Goal: Information Seeking & Learning: Learn about a topic

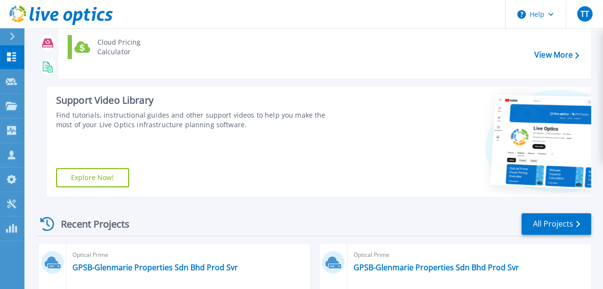
scroll to position [192, 0]
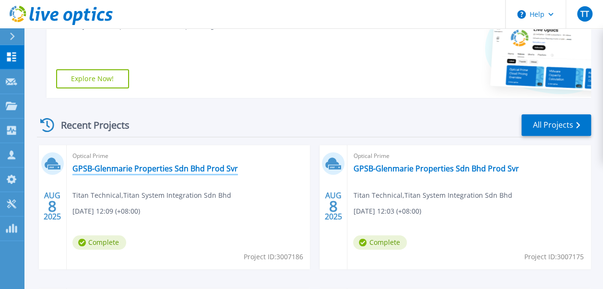
click at [179, 170] on link "GPSB-Glenmarie Properties Sdn Bhd Prod Svr" at bounding box center [154, 169] width 165 height 10
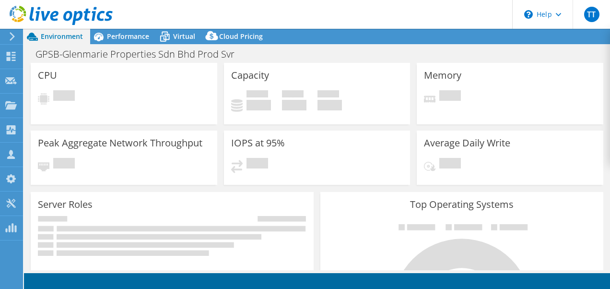
select select "USD"
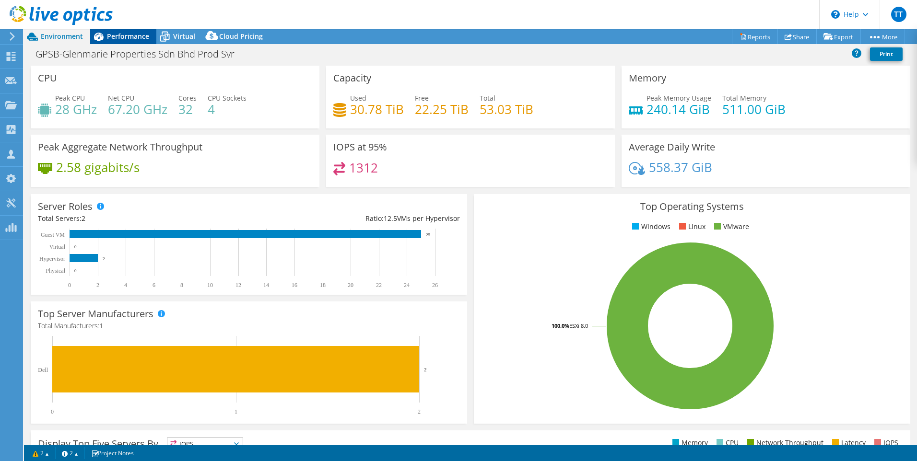
click at [116, 41] on div "Performance" at bounding box center [123, 36] width 66 height 15
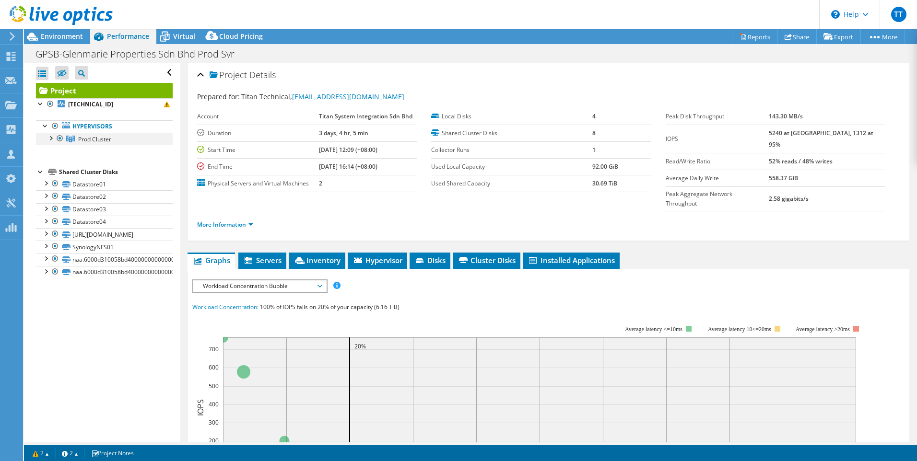
click at [51, 140] on div at bounding box center [51, 138] width 10 height 10
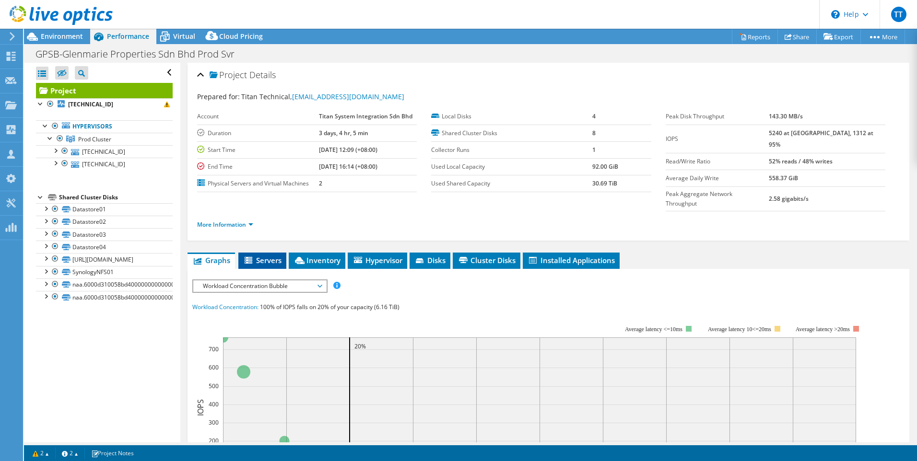
click at [263, 256] on span "Servers" at bounding box center [262, 261] width 38 height 10
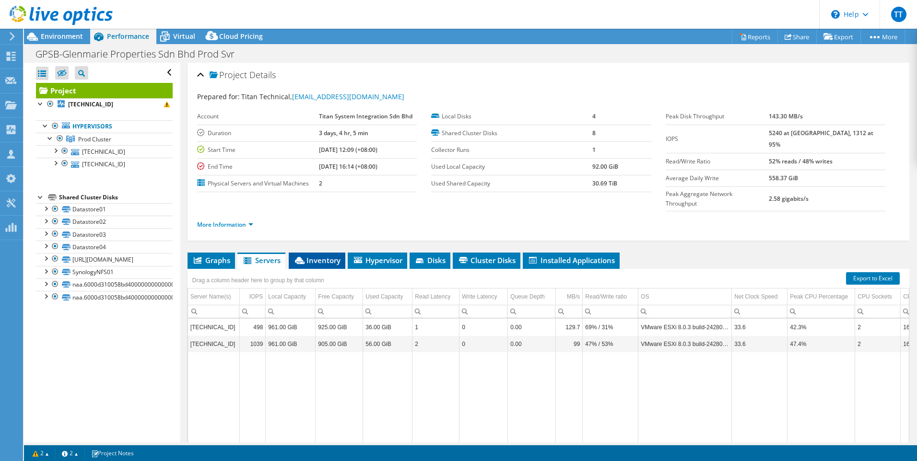
click at [315, 256] on span "Inventory" at bounding box center [316, 261] width 47 height 10
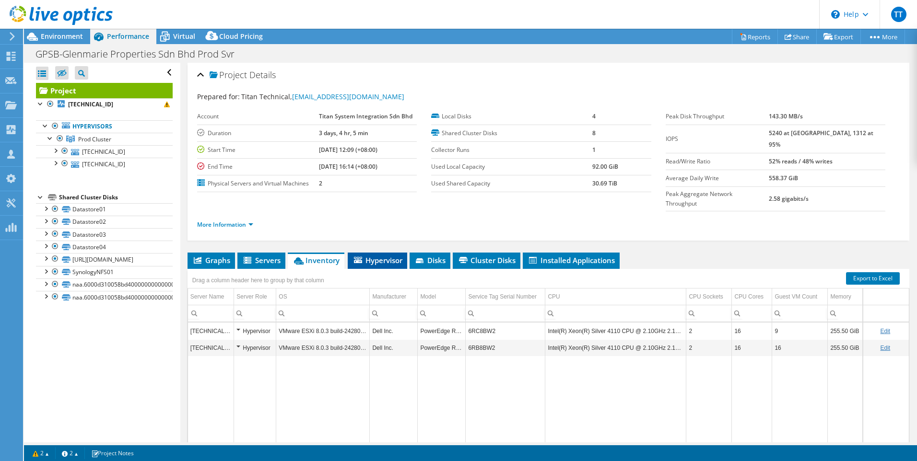
click at [380, 256] on span "Hypervisor" at bounding box center [377, 261] width 50 height 10
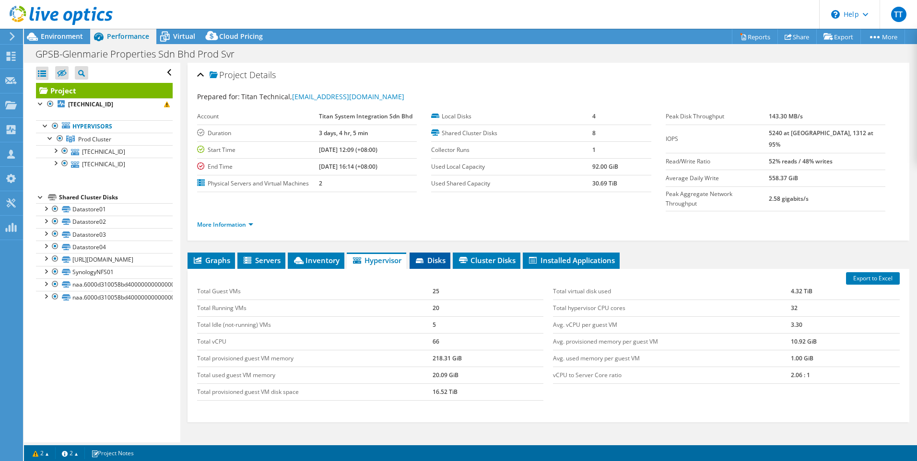
click at [433, 256] on span "Disks" at bounding box center [429, 261] width 31 height 10
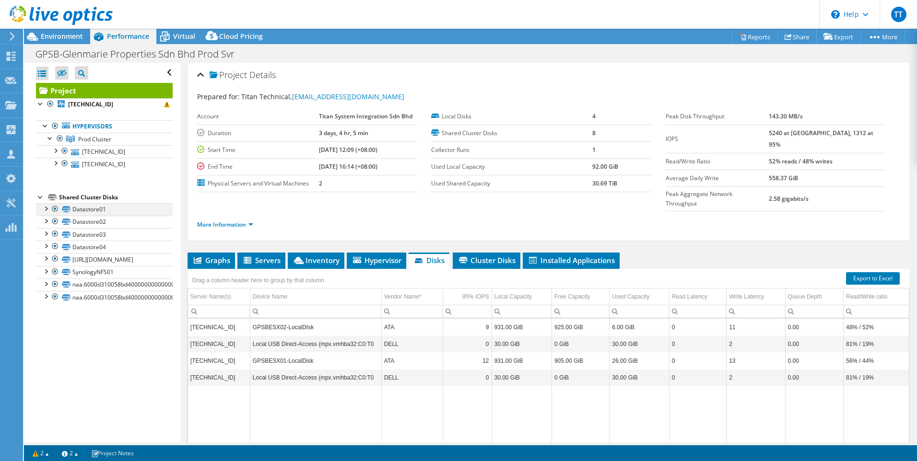
click at [45, 208] on div at bounding box center [46, 208] width 10 height 10
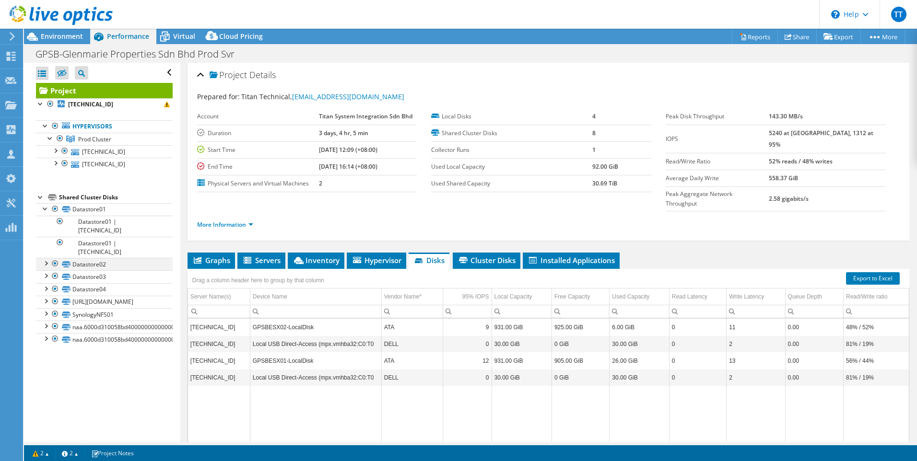
click at [45, 258] on div at bounding box center [46, 263] width 10 height 10
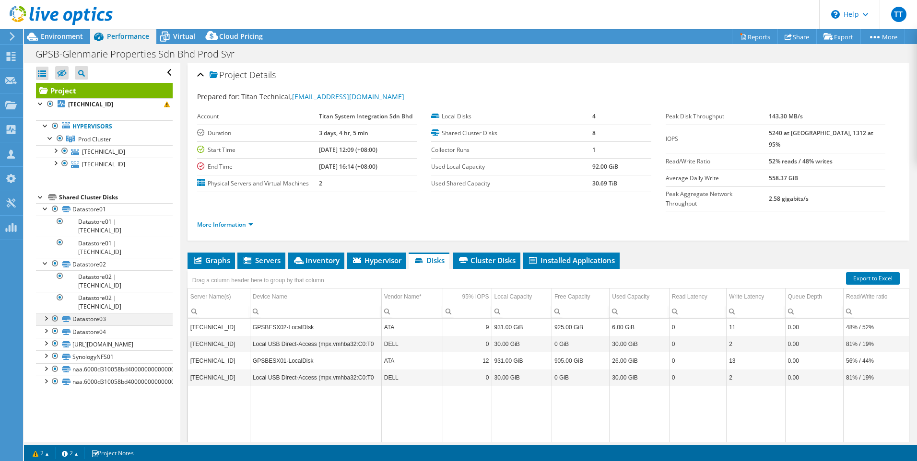
click at [45, 288] on div at bounding box center [46, 318] width 10 height 10
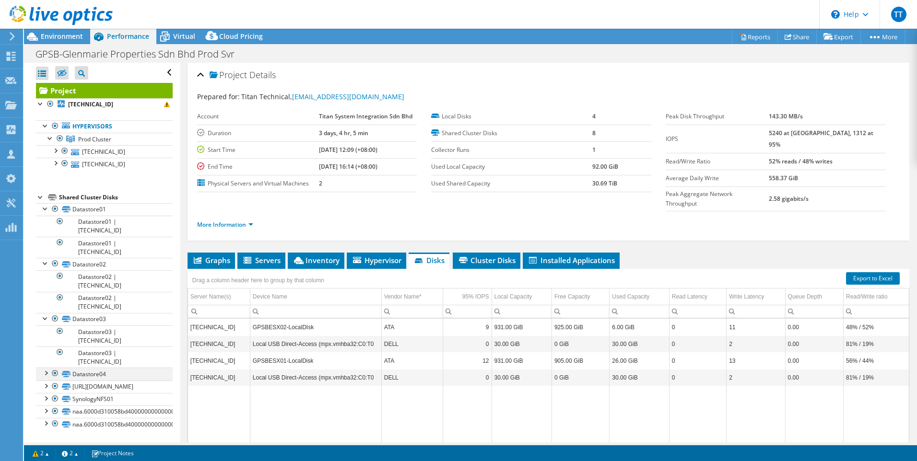
click at [47, 288] on div at bounding box center [46, 373] width 10 height 10
click at [45, 288] on div at bounding box center [46, 428] width 10 height 10
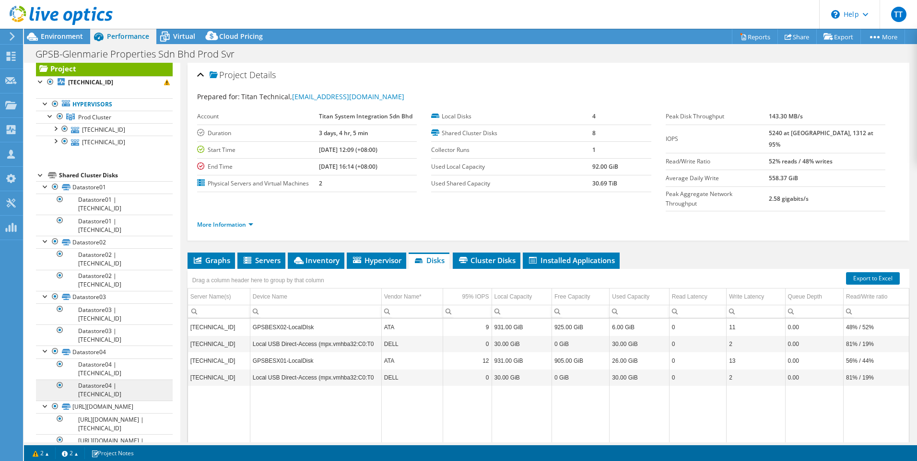
scroll to position [41, 0]
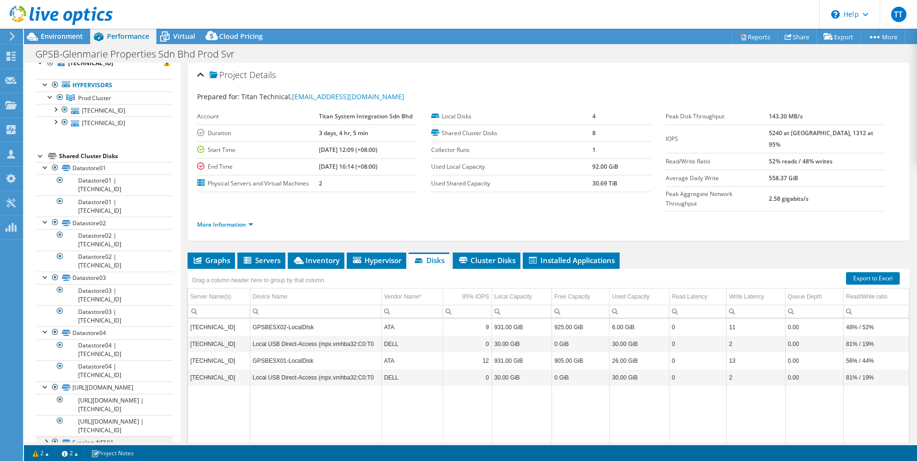
click at [47, 288] on div at bounding box center [46, 441] width 10 height 10
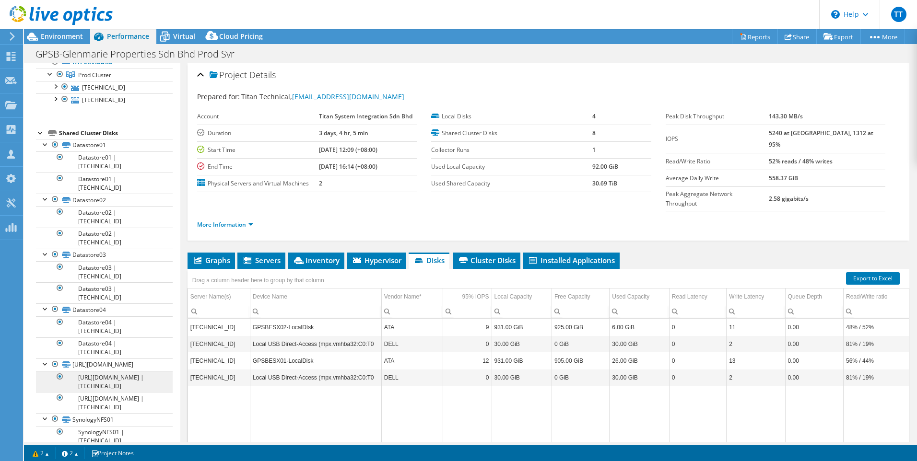
scroll to position [83, 0]
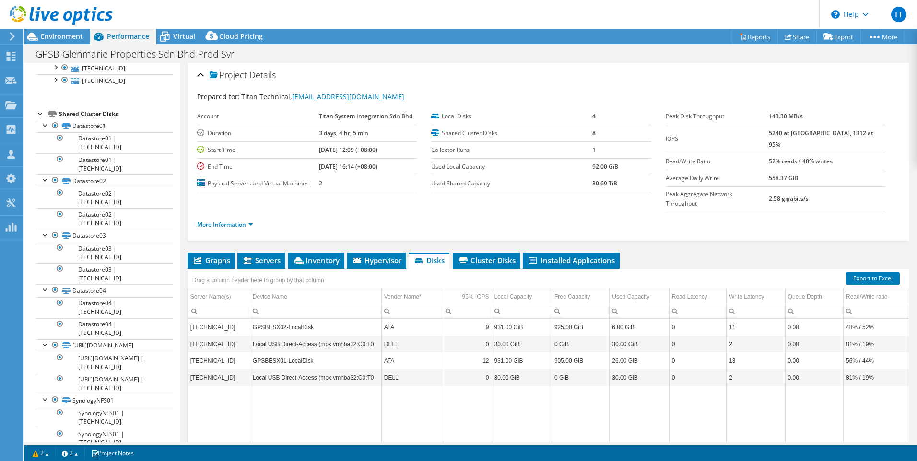
click at [43, 288] on div at bounding box center [46, 454] width 10 height 10
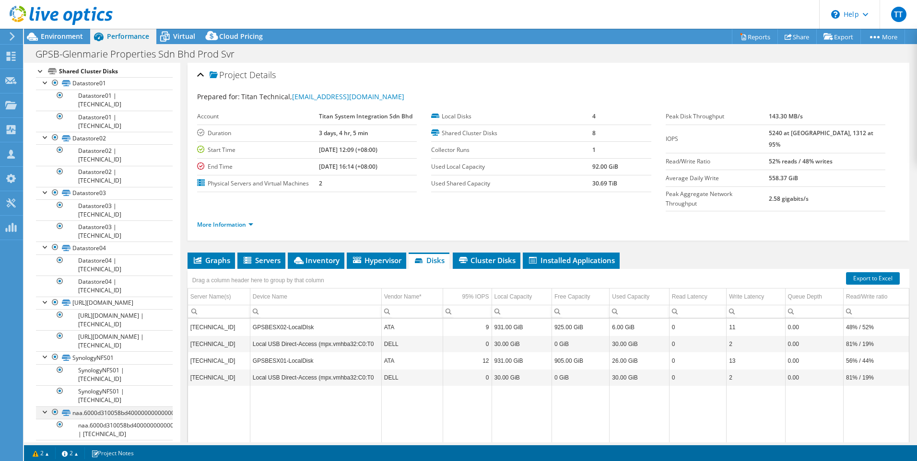
click at [44, 288] on div at bounding box center [46, 412] width 10 height 10
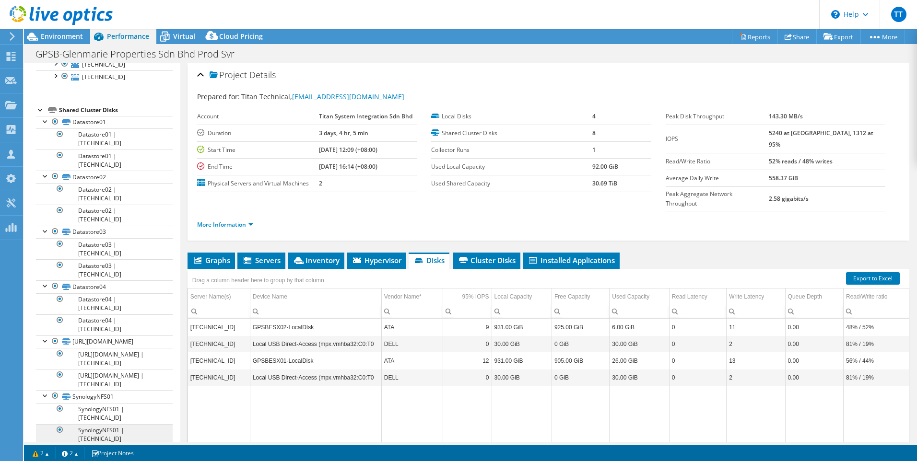
scroll to position [84, 0]
click at [54, 288] on div at bounding box center [55, 455] width 10 height 12
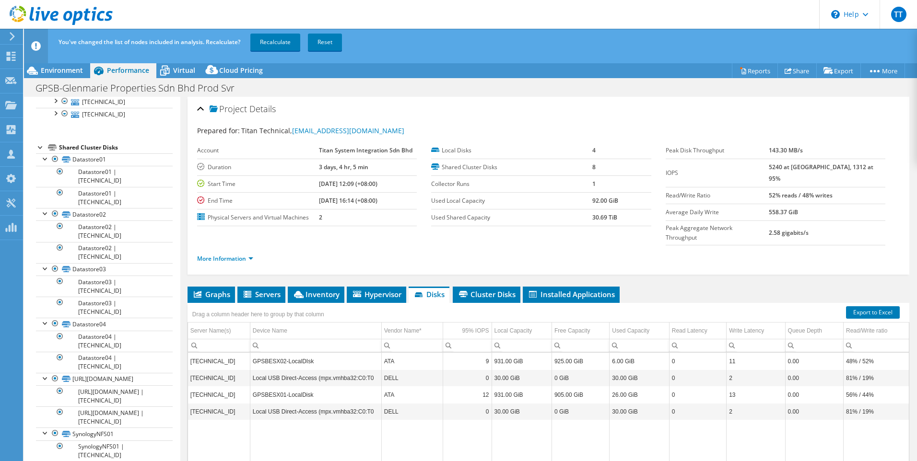
scroll to position [83, 0]
click at [53, 288] on div at bounding box center [55, 380] width 10 height 12
click at [55, 288] on div at bounding box center [55, 434] width 10 height 12
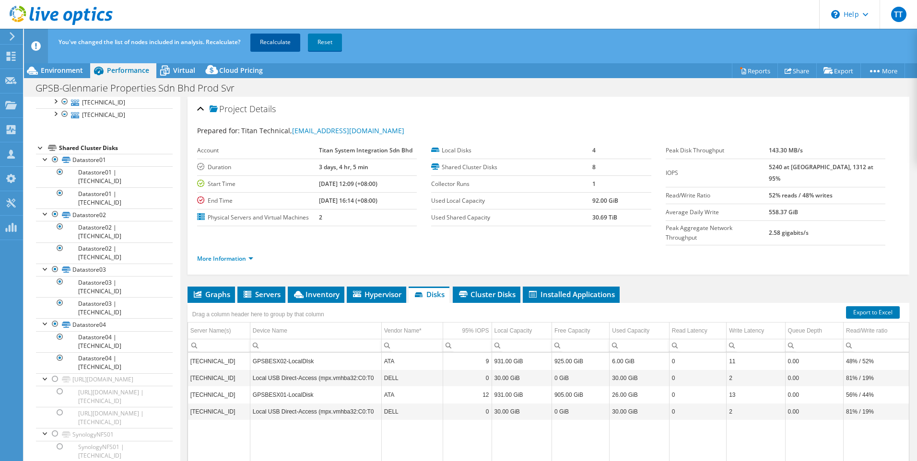
click at [272, 38] on link "Recalculate" at bounding box center [275, 42] width 50 height 17
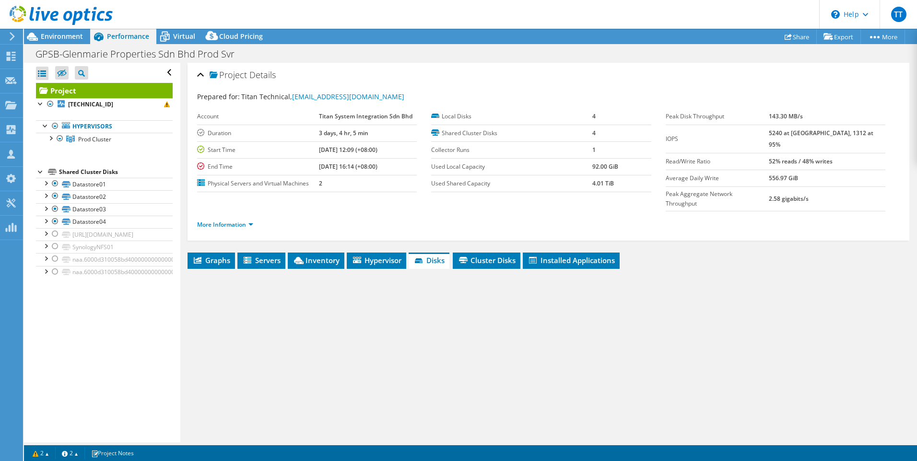
scroll to position [0, 0]
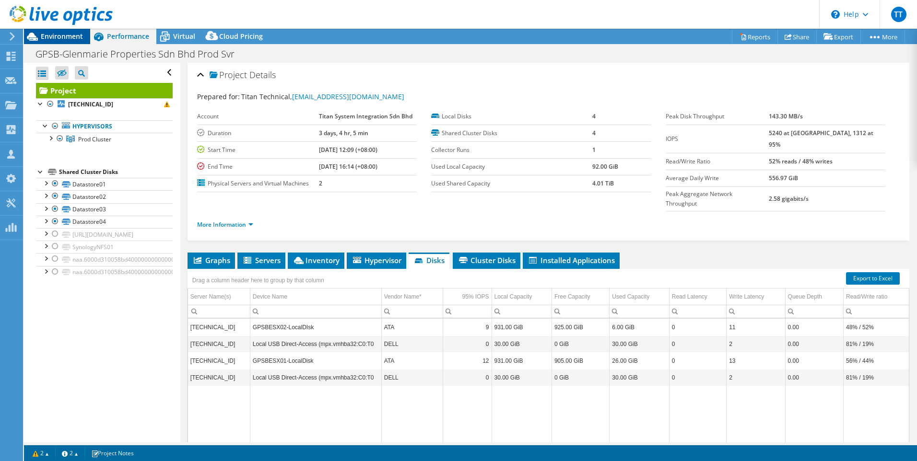
click at [53, 33] on span "Environment" at bounding box center [62, 36] width 42 height 9
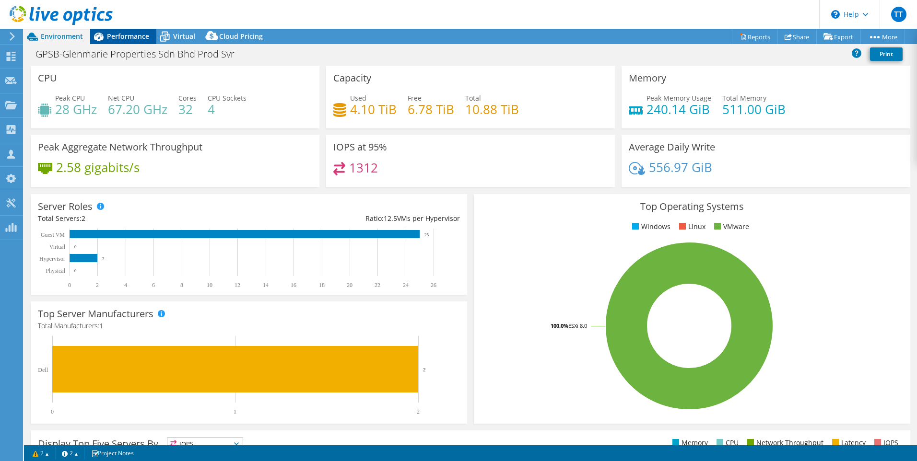
click at [138, 36] on span "Performance" at bounding box center [128, 36] width 42 height 9
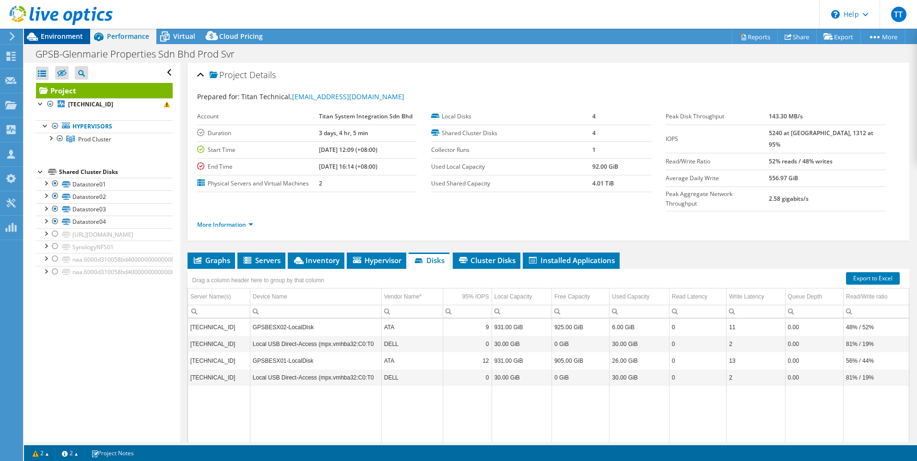
click at [65, 38] on span "Environment" at bounding box center [62, 36] width 42 height 9
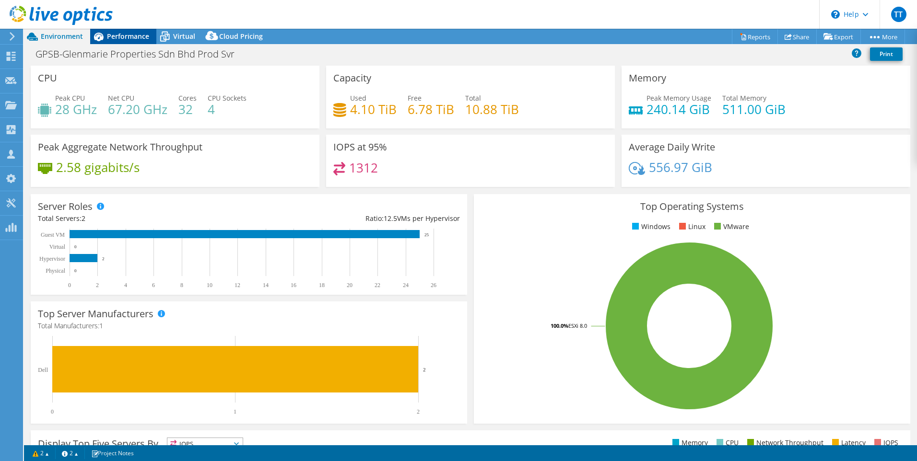
click at [134, 37] on span "Performance" at bounding box center [128, 36] width 42 height 9
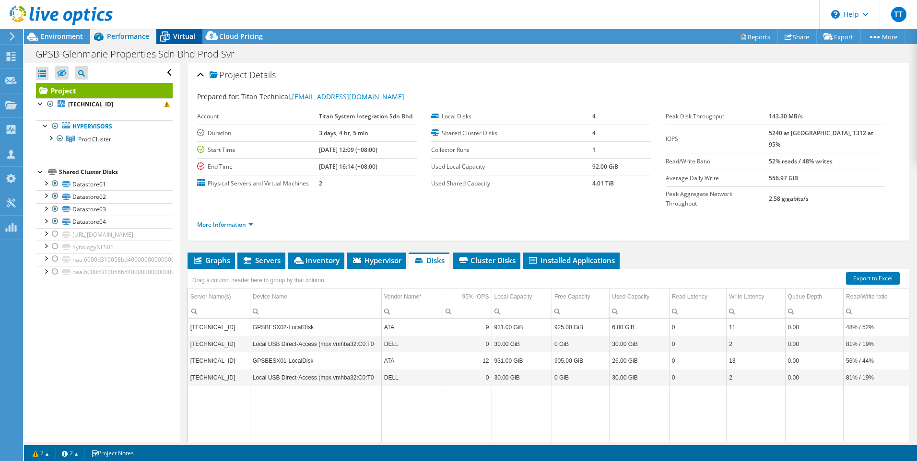
click at [187, 32] on span "Virtual" at bounding box center [184, 36] width 22 height 9
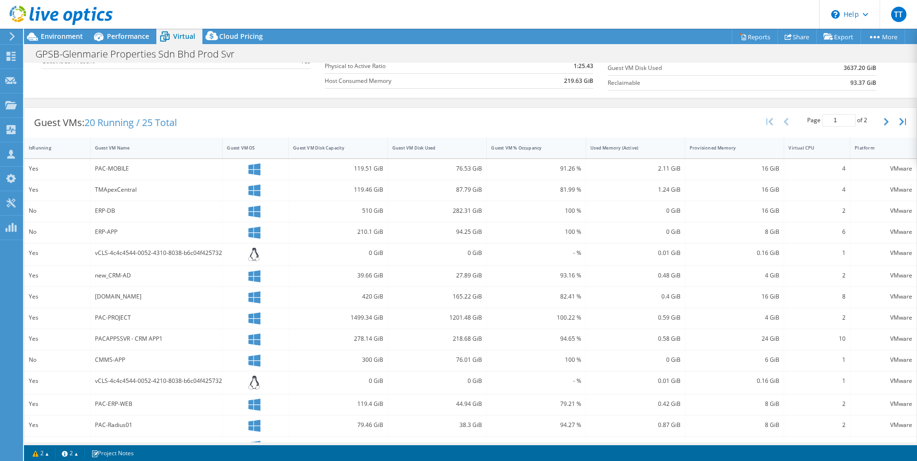
scroll to position [185, 0]
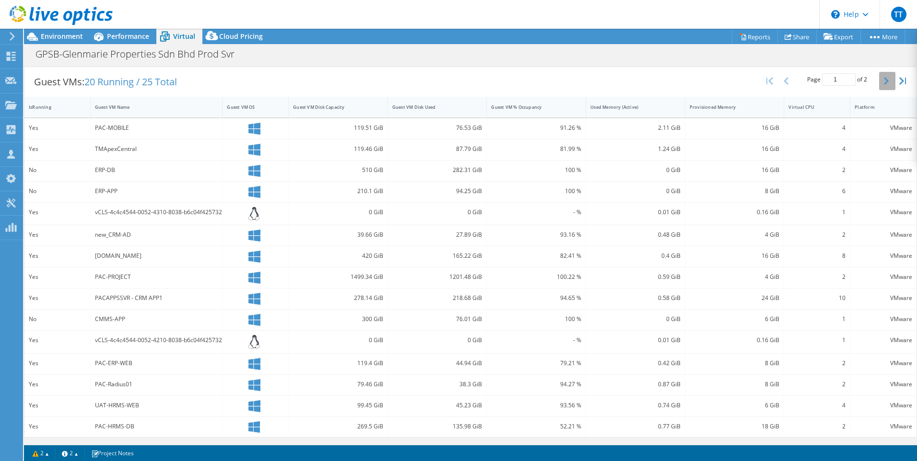
click at [609, 80] on icon "button" at bounding box center [886, 81] width 5 height 8
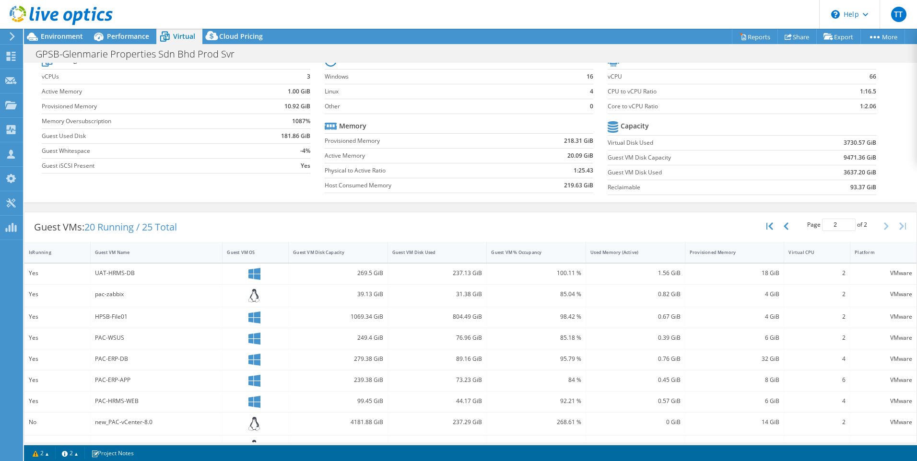
scroll to position [0, 0]
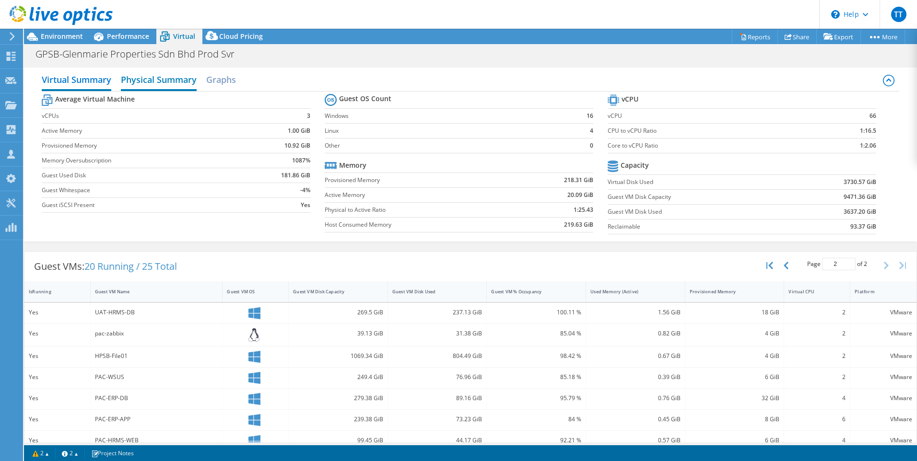
click at [152, 77] on h2 "Physical Summary" at bounding box center [159, 80] width 76 height 21
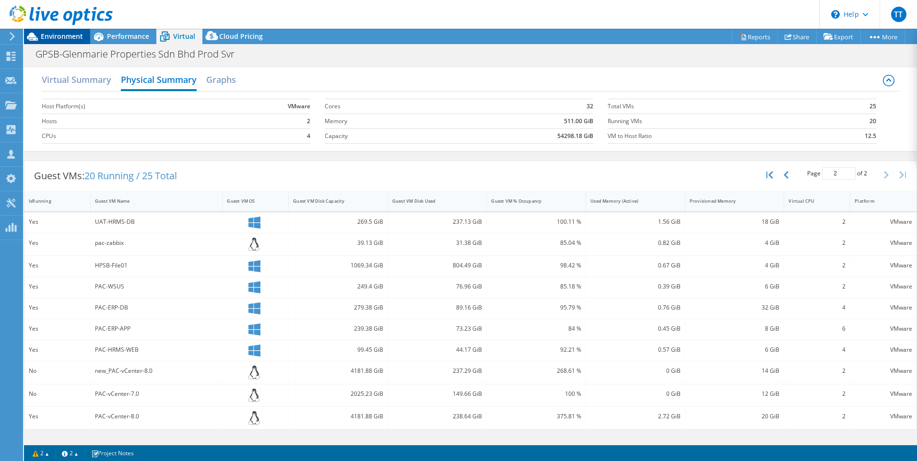
click at [60, 37] on span "Environment" at bounding box center [62, 36] width 42 height 9
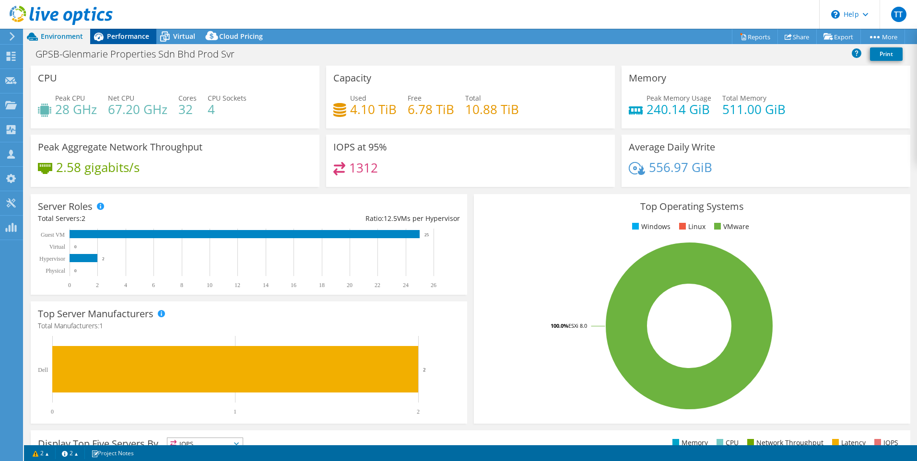
click at [122, 41] on div "Performance" at bounding box center [123, 36] width 66 height 15
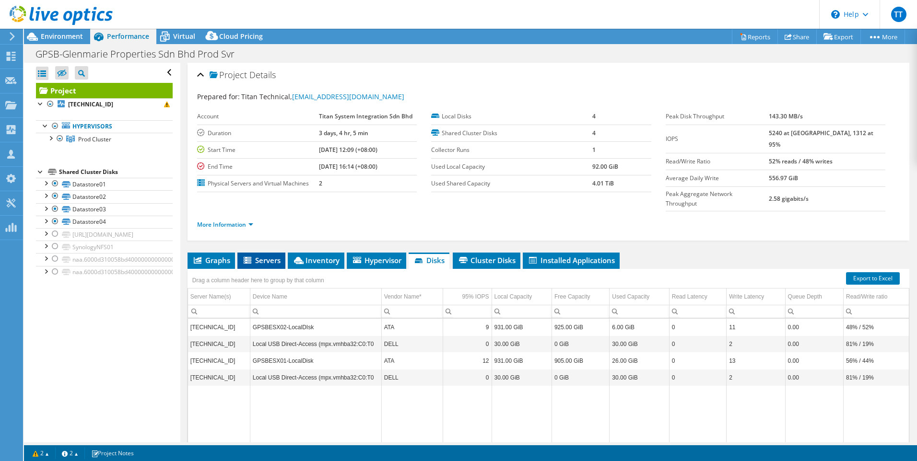
drag, startPoint x: 265, startPoint y: 245, endPoint x: 270, endPoint y: 242, distance: 6.2
click at [265, 256] on span "Servers" at bounding box center [261, 261] width 38 height 10
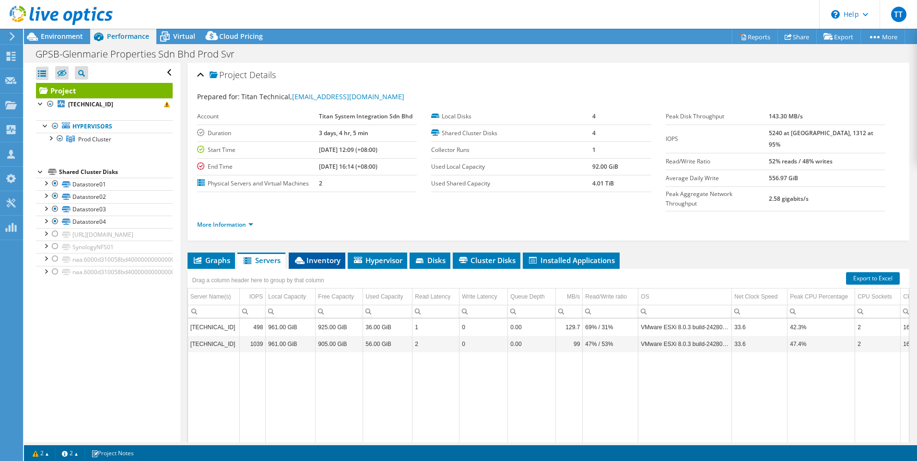
click at [320, 256] on span "Inventory" at bounding box center [316, 261] width 47 height 10
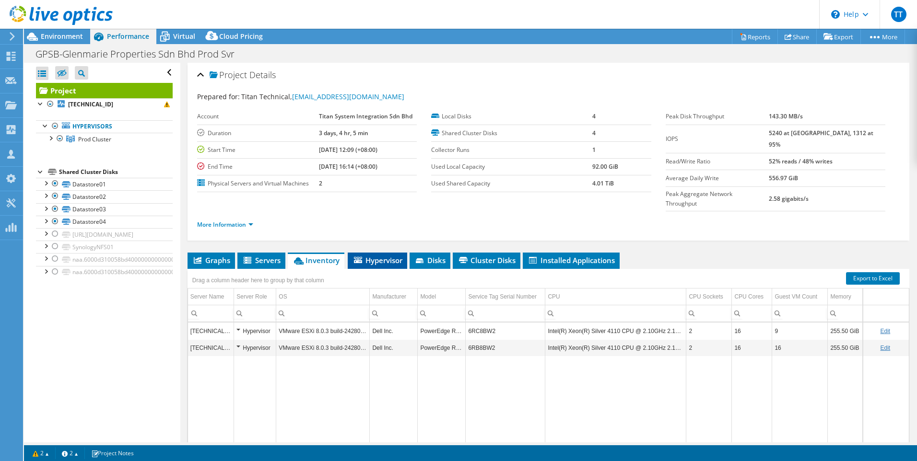
click at [376, 256] on span "Hypervisor" at bounding box center [377, 261] width 50 height 10
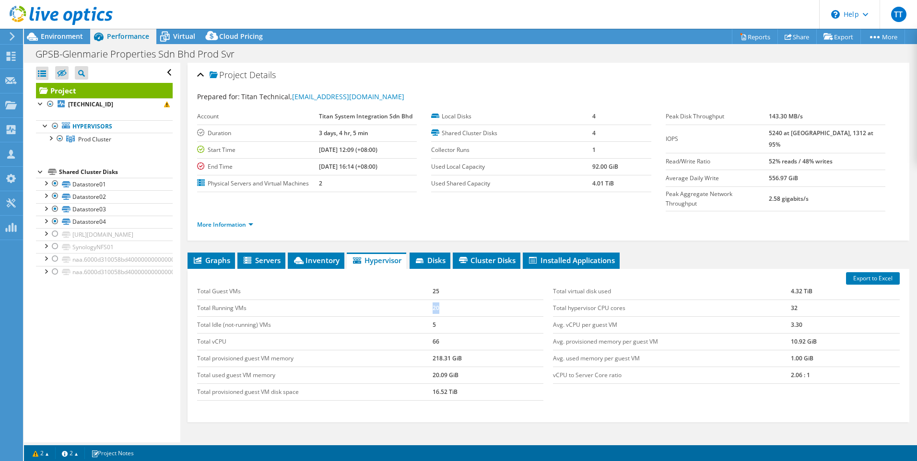
drag, startPoint x: 439, startPoint y: 291, endPoint x: 420, endPoint y: 287, distance: 19.7
click at [420, 288] on tr "Total Running VMs 20" at bounding box center [370, 308] width 347 height 17
drag, startPoint x: 420, startPoint y: 287, endPoint x: 420, endPoint y: 241, distance: 45.6
click at [420, 258] on icon at bounding box center [420, 260] width 8 height 5
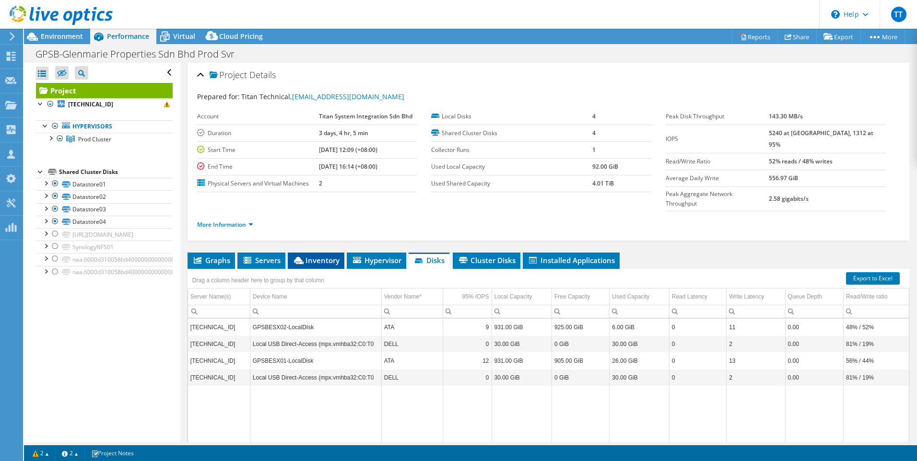
click at [321, 256] on span "Inventory" at bounding box center [315, 261] width 47 height 10
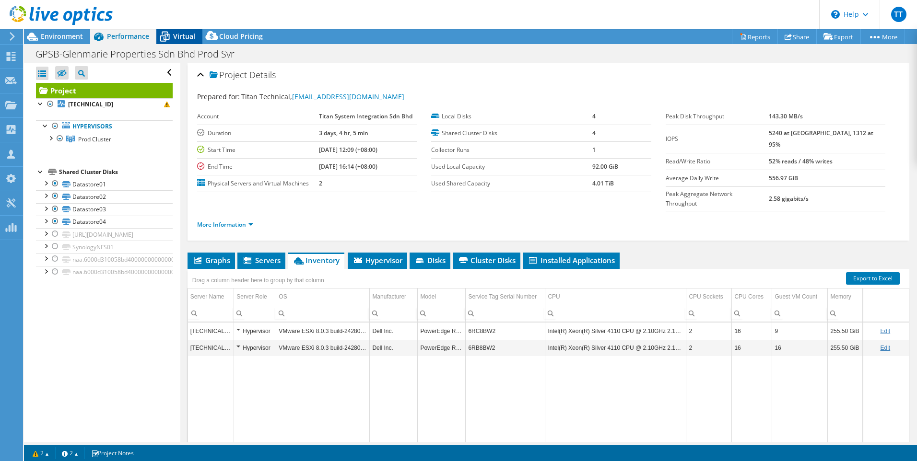
click at [187, 35] on span "Virtual" at bounding box center [184, 36] width 22 height 9
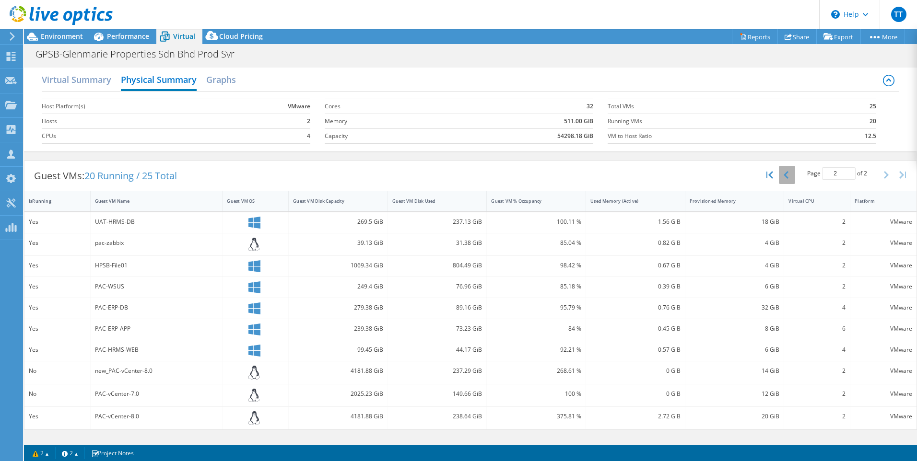
click at [609, 176] on button "button" at bounding box center [787, 175] width 16 height 18
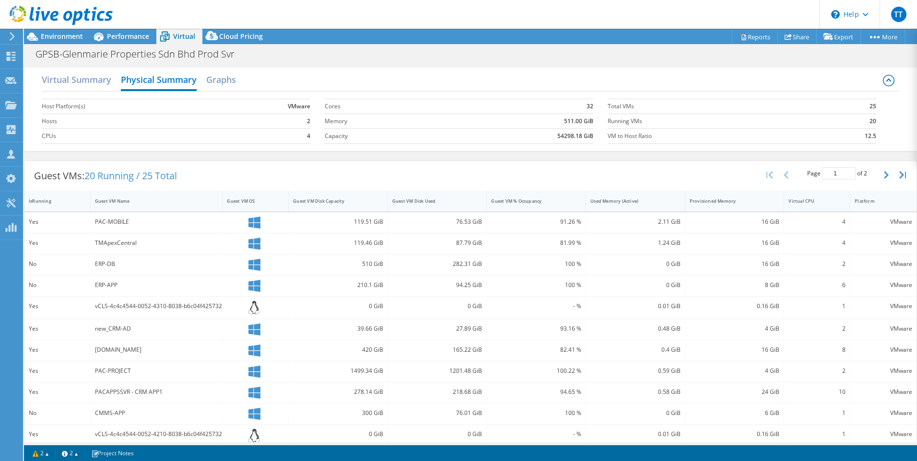
drag, startPoint x: 878, startPoint y: 174, endPoint x: 805, endPoint y: 194, distance: 76.2
click at [609, 174] on icon "button" at bounding box center [886, 175] width 5 height 8
type input "2"
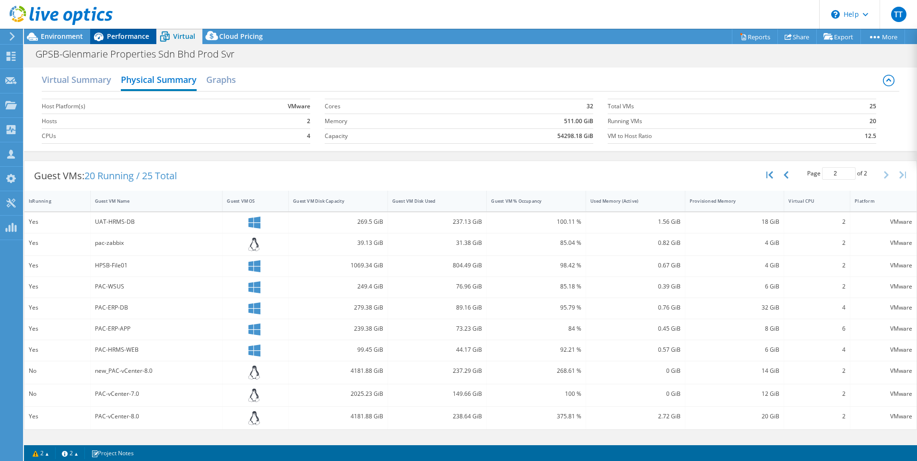
click at [110, 38] on span "Performance" at bounding box center [128, 36] width 42 height 9
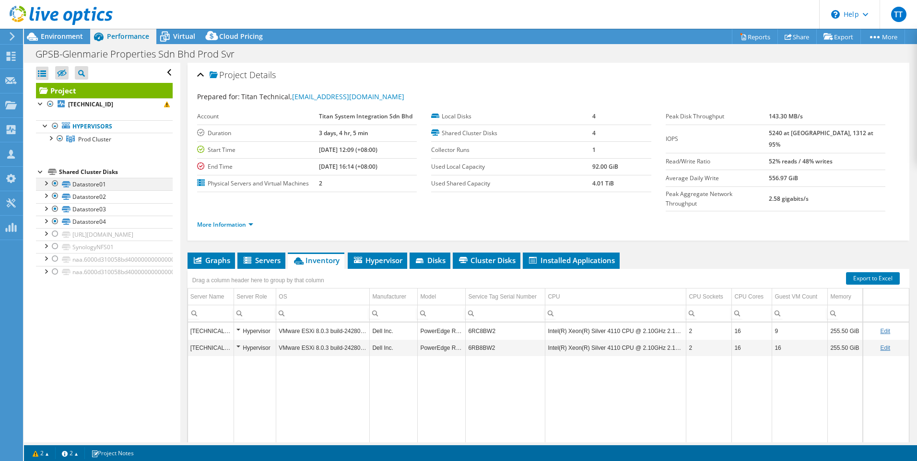
click at [42, 184] on div at bounding box center [46, 183] width 10 height 10
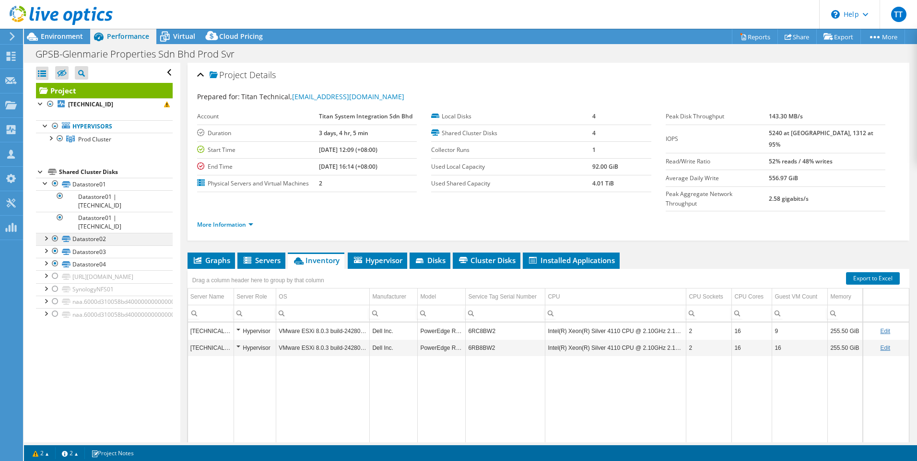
click at [45, 233] on div at bounding box center [46, 238] width 10 height 10
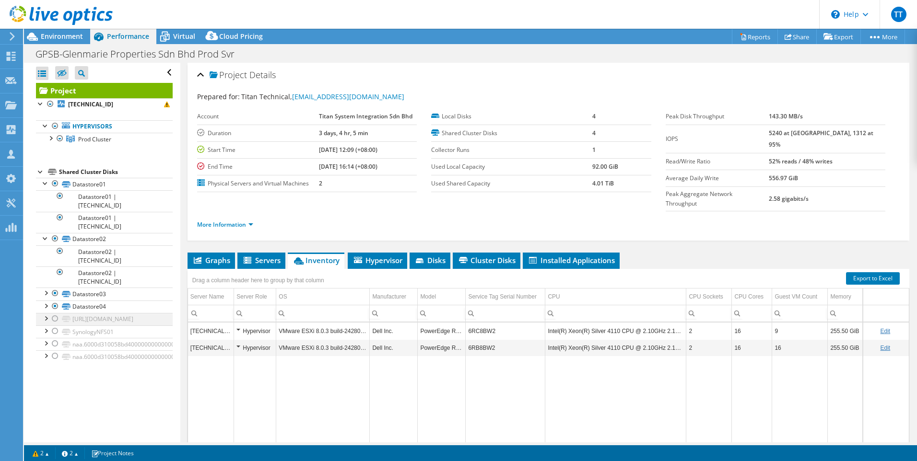
click at [43, 288] on div at bounding box center [46, 318] width 10 height 10
click at [44, 288] on div at bounding box center [46, 373] width 10 height 10
click at [44, 31] on div at bounding box center [56, 16] width 113 height 32
click at [56, 34] on span "Environment" at bounding box center [62, 36] width 42 height 9
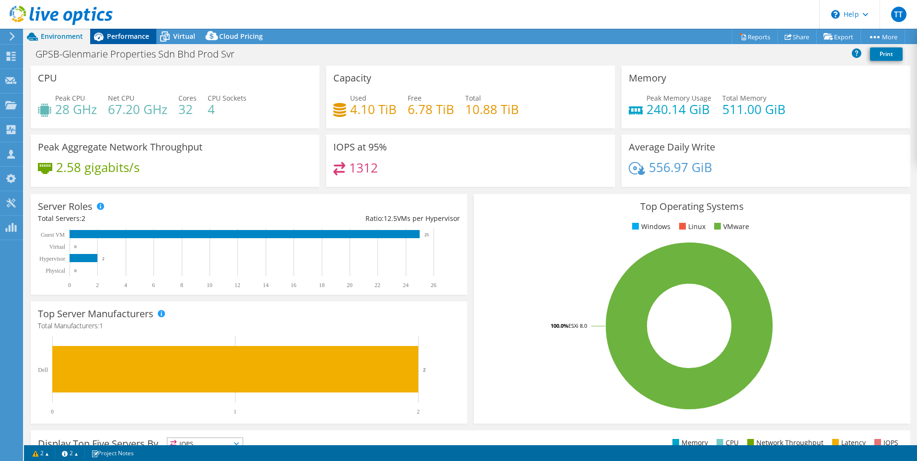
click at [129, 38] on span "Performance" at bounding box center [128, 36] width 42 height 9
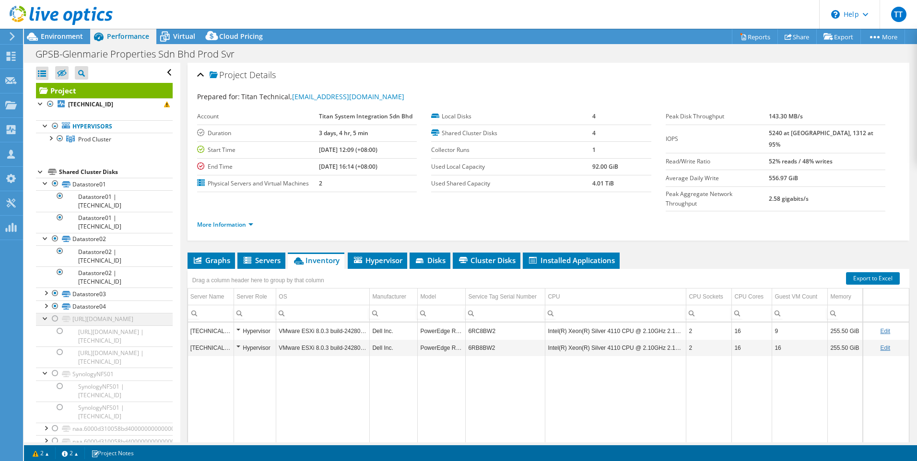
click at [53, 288] on div at bounding box center [55, 319] width 10 height 12
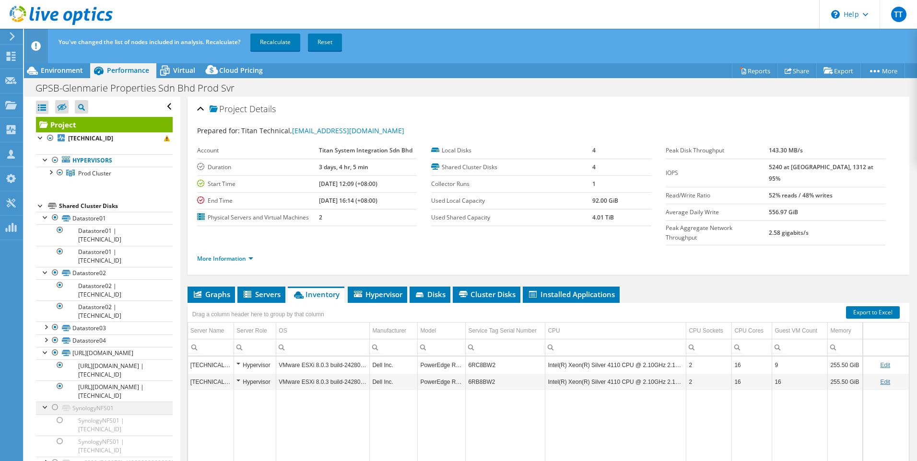
click at [54, 288] on div at bounding box center [55, 408] width 10 height 12
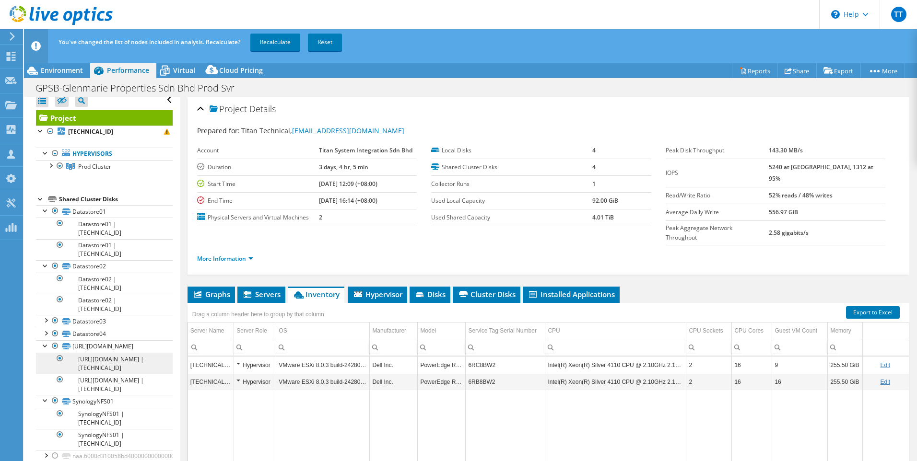
scroll to position [8, 0]
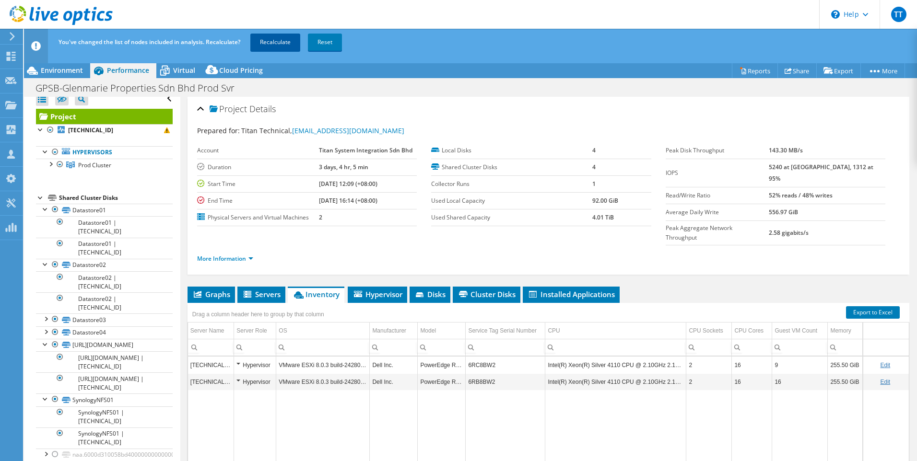
click at [269, 42] on link "Recalculate" at bounding box center [275, 42] width 50 height 17
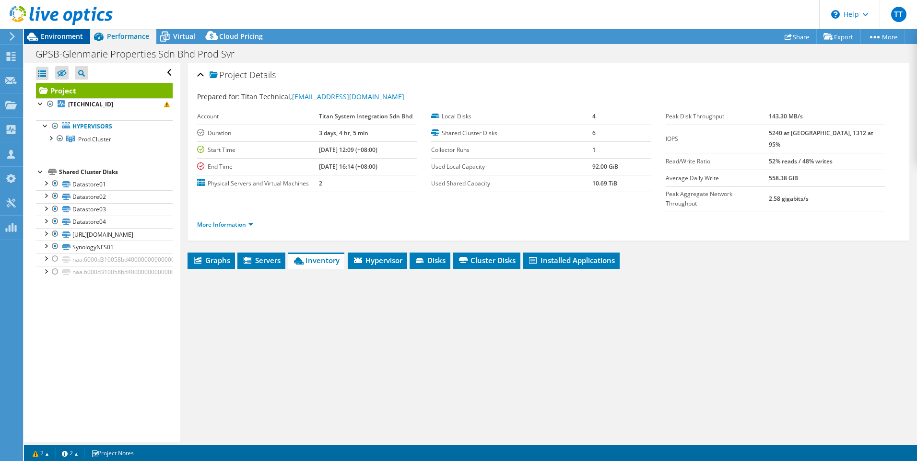
scroll to position [0, 0]
click at [66, 39] on span "Environment" at bounding box center [62, 36] width 42 height 9
